Goal: Information Seeking & Learning: Find specific page/section

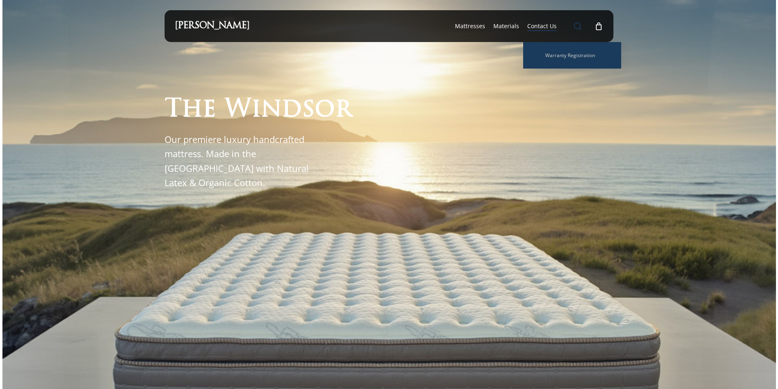
click at [582, 22] on span "Main Menu" at bounding box center [578, 26] width 8 height 8
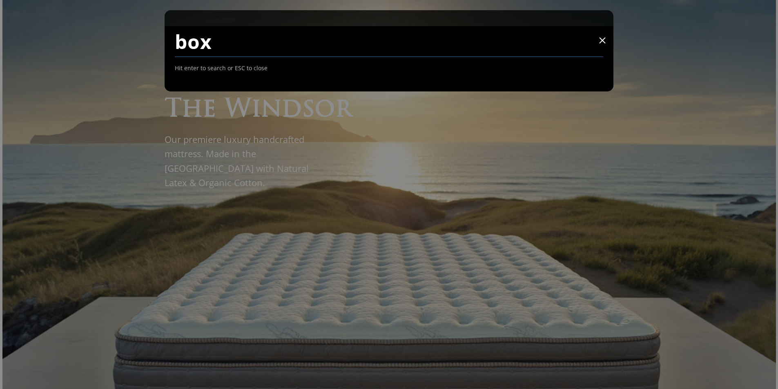
type input "box"
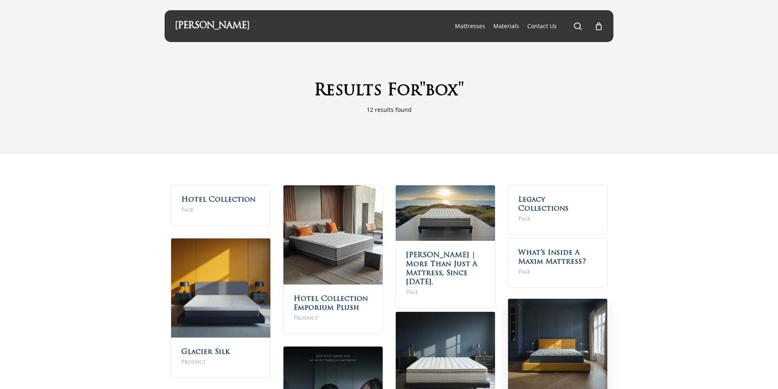
scroll to position [181, 0]
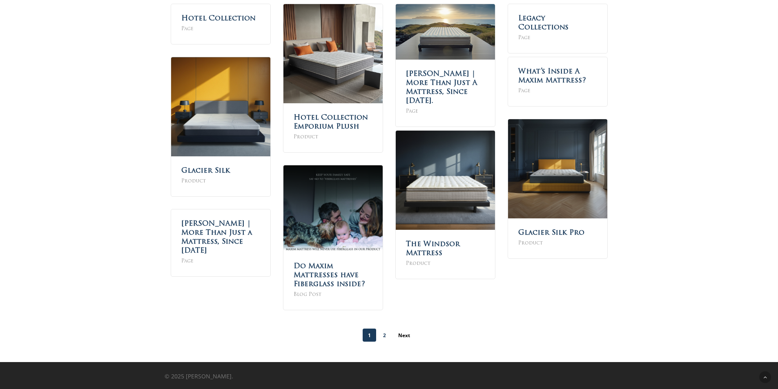
click at [385, 335] on link "2" at bounding box center [384, 335] width 13 height 13
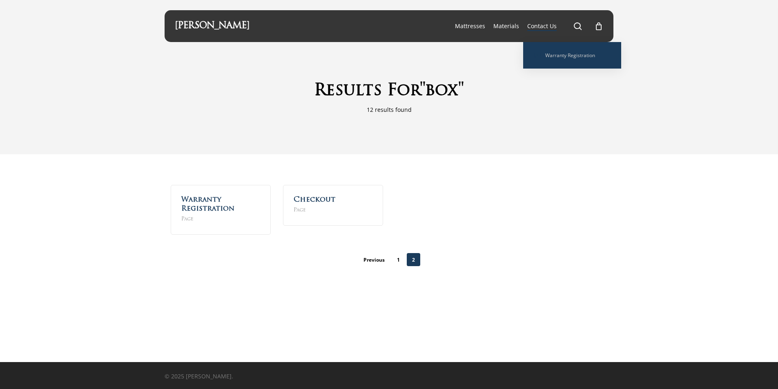
click at [586, 30] on ul "search 0 was successfully added to your cart." at bounding box center [588, 26] width 30 height 32
click at [578, 25] on span "Main Menu" at bounding box center [578, 26] width 8 height 8
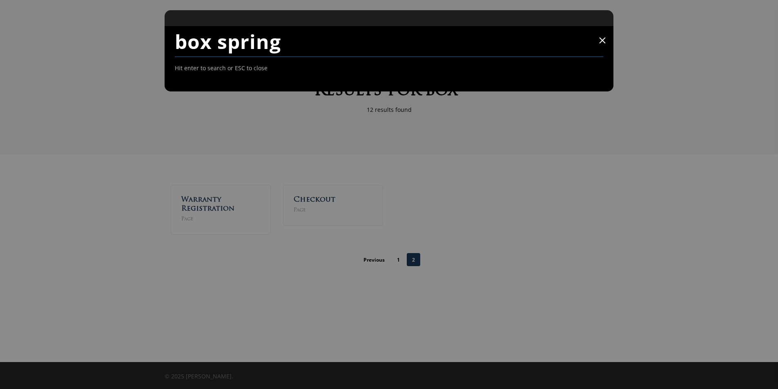
type input "box spring"
